Goal: Navigation & Orientation: Find specific page/section

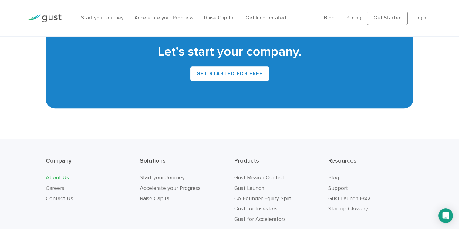
scroll to position [584, 0]
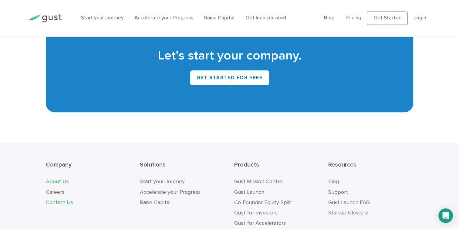
click at [62, 199] on link "Contact Us" at bounding box center [59, 202] width 27 height 6
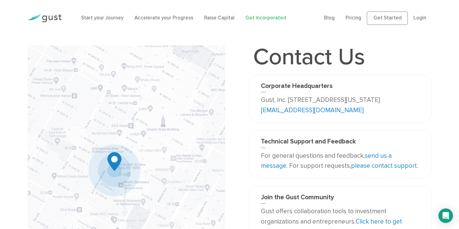
click at [263, 16] on link "Get Incorporated" at bounding box center [265, 18] width 41 height 6
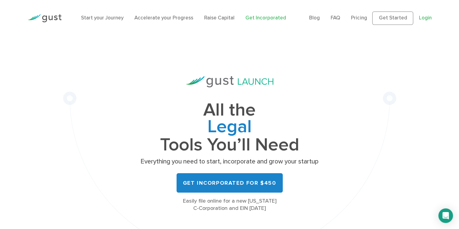
click at [427, 21] on link "Login" at bounding box center [424, 18] width 13 height 6
